Goal: Transaction & Acquisition: Purchase product/service

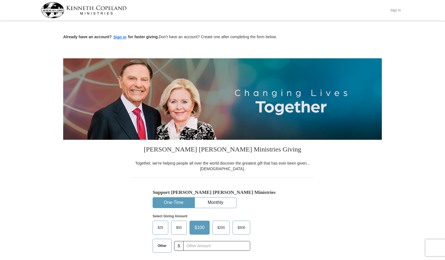
click at [395, 11] on button "Sign In" at bounding box center [395, 10] width 17 height 9
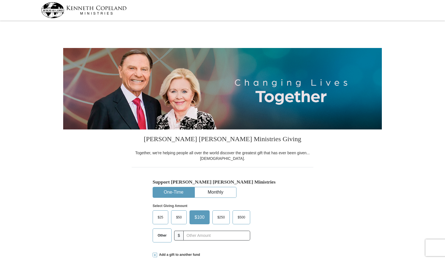
select select "AL"
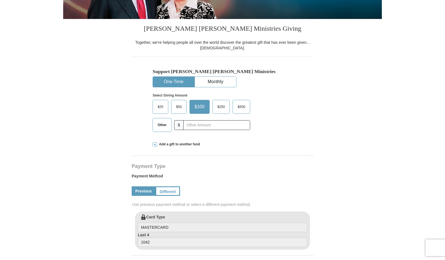
scroll to position [112, 0]
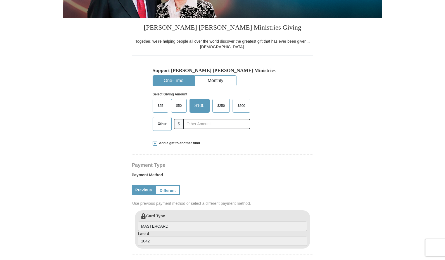
click at [160, 107] on span "$25" at bounding box center [160, 106] width 11 height 8
click at [0, 0] on input "$25" at bounding box center [0, 0] width 0 height 0
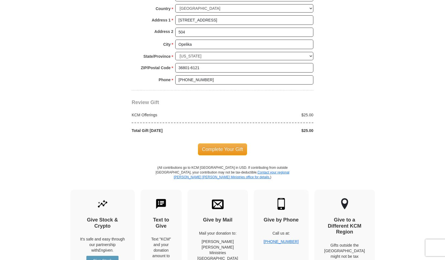
scroll to position [447, 0]
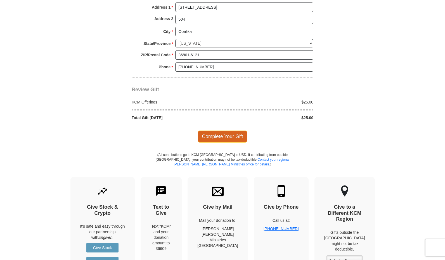
click at [219, 135] on span "Complete Your Gift" at bounding box center [222, 137] width 49 height 12
